Goal: Download file/media

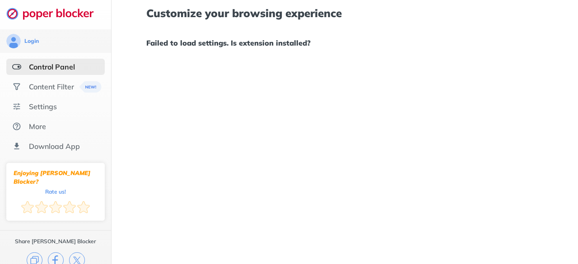
click at [66, 12] on img at bounding box center [54, 13] width 97 height 13
click at [38, 140] on div "Download App" at bounding box center [55, 146] width 98 height 16
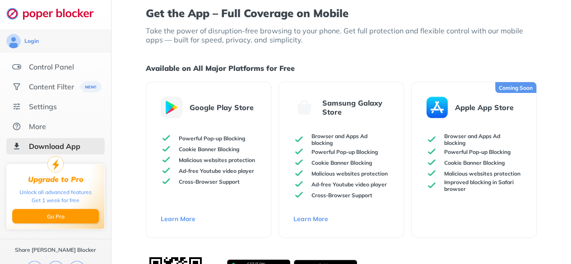
click at [189, 153] on div "Cookie Banner Blocking" at bounding box center [209, 149] width 96 height 11
drag, startPoint x: 205, startPoint y: 102, endPoint x: 202, endPoint y: 125, distance: 24.1
click at [203, 102] on div "Google Play Store" at bounding box center [209, 108] width 96 height 22
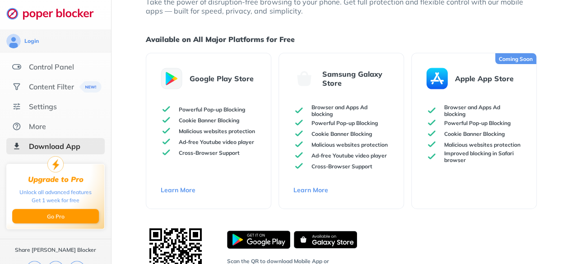
scroll to position [47, 0]
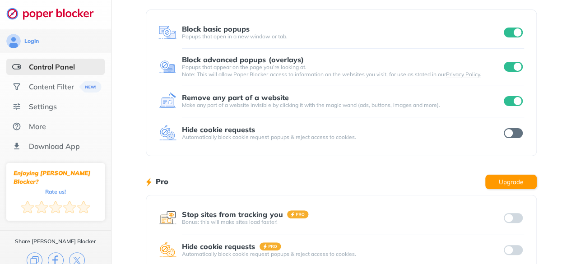
scroll to position [90, 0]
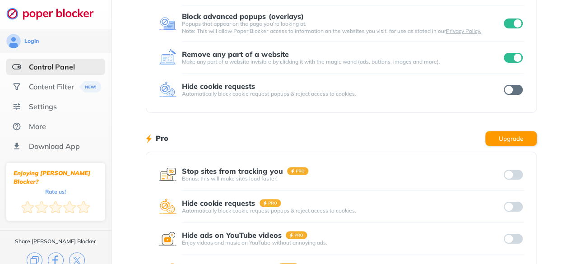
click at [509, 87] on input "checkbox" at bounding box center [513, 90] width 19 height 10
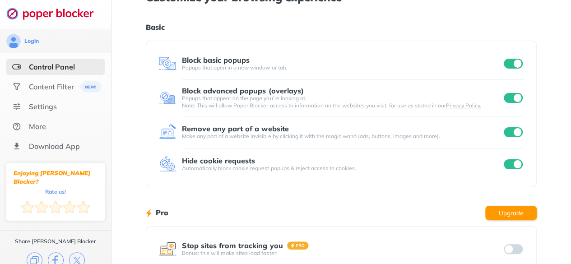
scroll to position [0, 0]
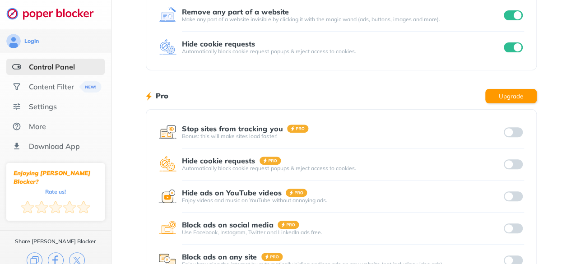
scroll to position [135, 0]
